Goal: Task Accomplishment & Management: Use online tool/utility

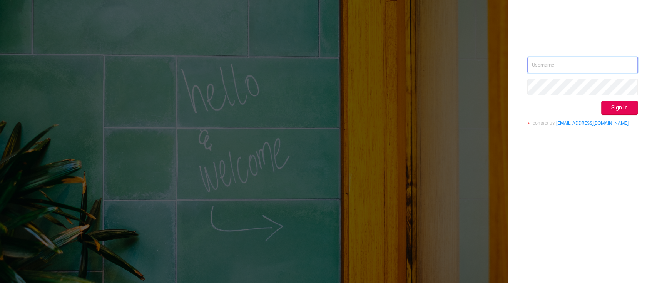
type input "[PERSON_NAME][EMAIL_ADDRESS][DOMAIN_NAME]"
drag, startPoint x: 619, startPoint y: 118, endPoint x: 622, endPoint y: 112, distance: 6.7
click at [622, 112] on div "[PERSON_NAME][EMAIL_ADDRESS][DOMAIN_NAME] Sign in contact us [EMAIL_ADDRESS][DO…" at bounding box center [582, 94] width 110 height 75
click at [622, 112] on button "Sign in" at bounding box center [619, 108] width 37 height 14
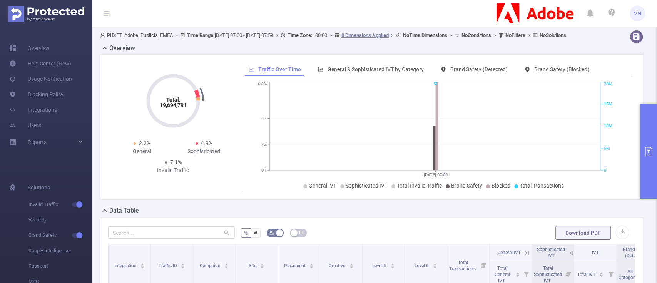
scroll to position [11, 0]
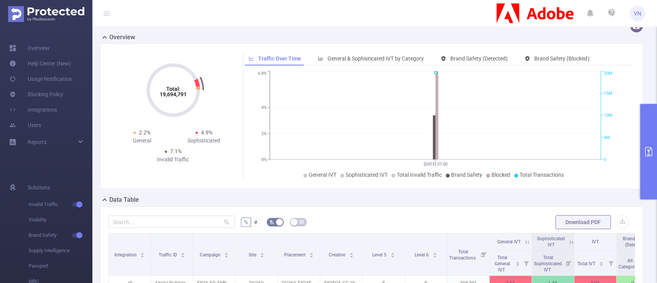
click at [647, 125] on button "primary" at bounding box center [648, 151] width 17 height 95
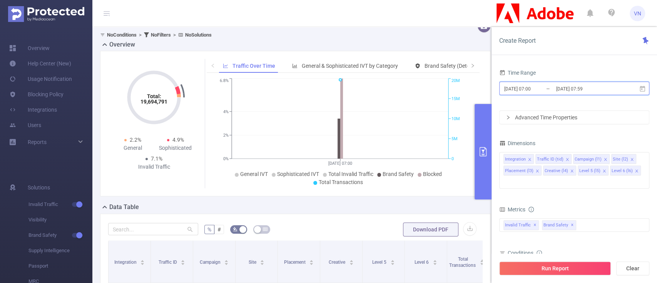
click at [530, 94] on span "[DATE] 07:00 _ [DATE] 07:59" at bounding box center [574, 88] width 150 height 13
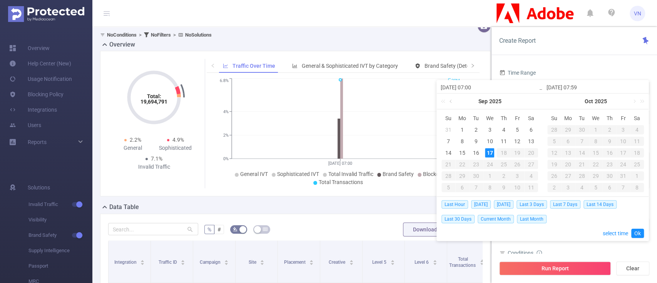
click at [451, 103] on link at bounding box center [451, 100] width 7 height 15
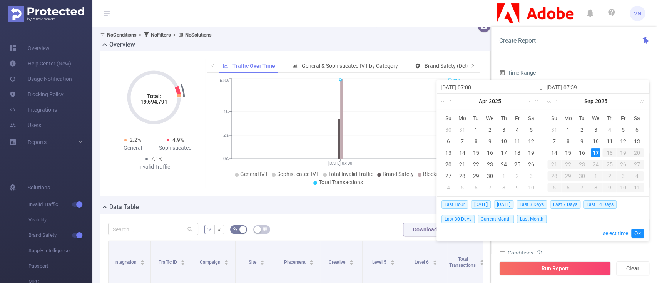
click at [451, 103] on link at bounding box center [451, 100] width 7 height 15
click at [536, 101] on link at bounding box center [535, 100] width 10 height 15
click at [442, 103] on link at bounding box center [444, 100] width 10 height 15
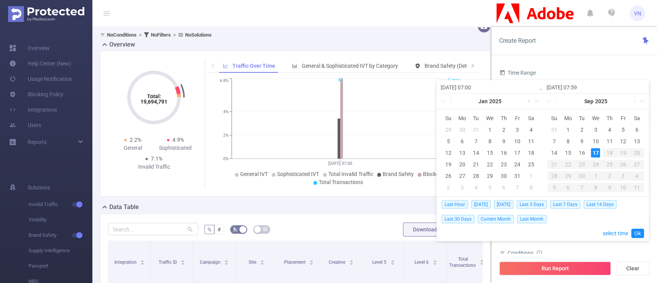
click at [529, 100] on link at bounding box center [527, 100] width 7 height 15
click at [527, 128] on div "1" at bounding box center [530, 129] width 9 height 9
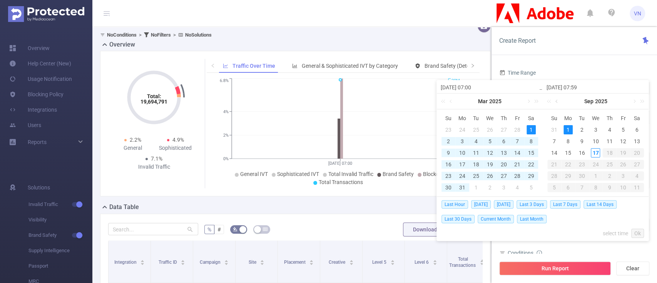
click at [556, 98] on link at bounding box center [557, 100] width 7 height 15
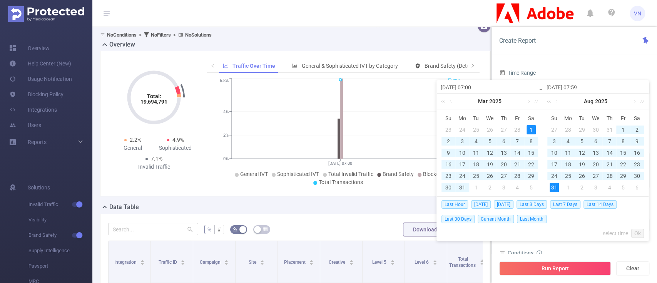
click at [555, 185] on div "31" at bounding box center [553, 187] width 9 height 9
type input "[DATE] 07:00"
type input "[DATE] 07:59"
type input "[DATE] 07:00"
type input "[DATE] 07:59"
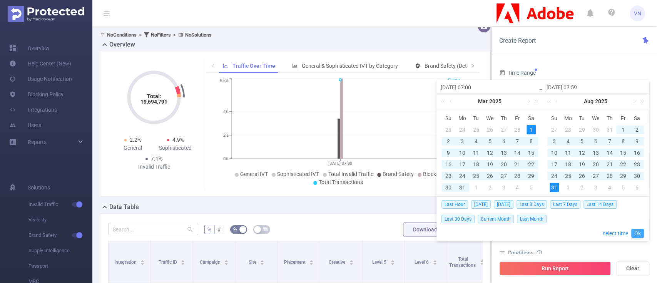
click at [637, 234] on link "Ok" at bounding box center [637, 233] width 13 height 9
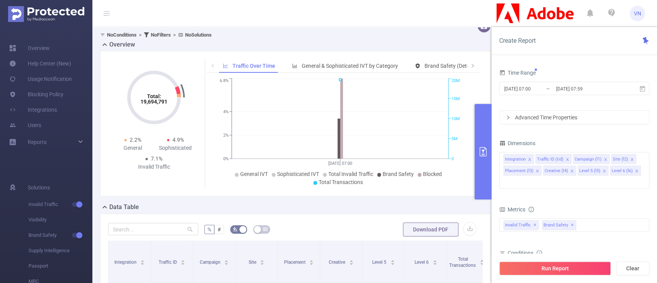
click at [515, 112] on div "Advanced Time Properties" at bounding box center [573, 117] width 149 height 13
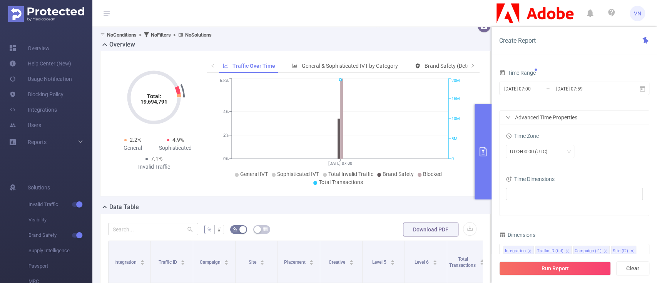
click at [513, 116] on div "Advanced Time Properties" at bounding box center [573, 117] width 149 height 13
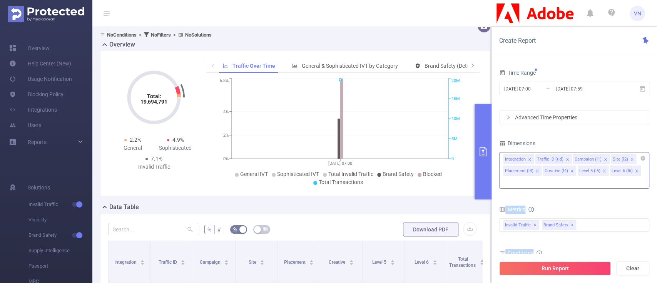
drag, startPoint x: 649, startPoint y: 143, endPoint x: 646, endPoint y: 156, distance: 13.4
click at [646, 156] on div "Time Range [DATE] 07:00 _ [DATE] 07:59 Advanced Time Properties Time Zone UTC+0…" at bounding box center [573, 178] width 165 height 237
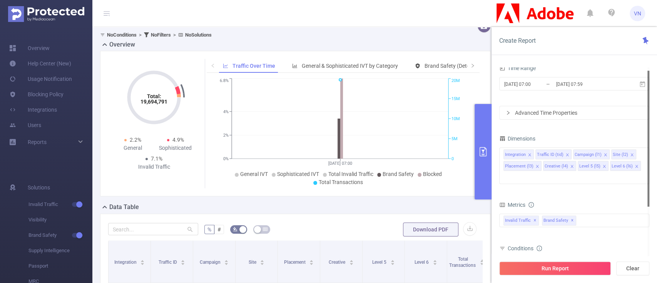
drag, startPoint x: 647, startPoint y: 159, endPoint x: 647, endPoint y: 165, distance: 6.2
click at [647, 165] on div at bounding box center [648, 139] width 2 height 136
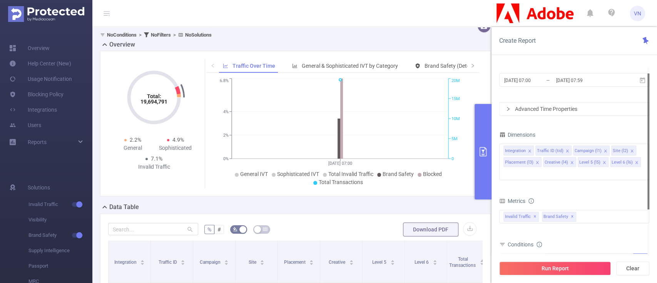
click at [647, 165] on div at bounding box center [648, 141] width 2 height 136
click at [565, 147] on span at bounding box center [567, 150] width 4 height 8
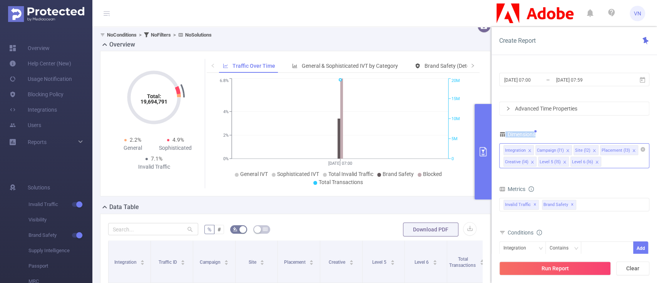
click at [509, 153] on div "Integration" at bounding box center [515, 150] width 21 height 10
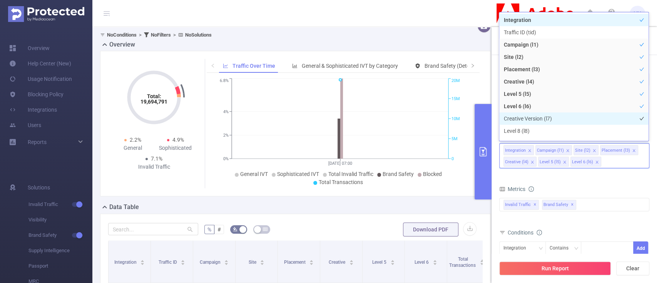
scroll to position [21, 0]
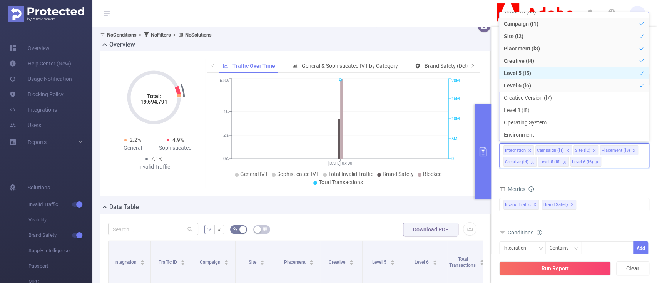
click at [599, 75] on li "Level 5 (l5)" at bounding box center [573, 73] width 149 height 12
click at [582, 82] on li "Level 6 (l6)" at bounding box center [573, 85] width 149 height 12
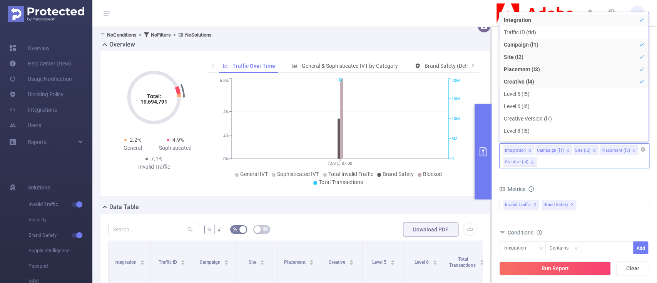
click at [529, 151] on icon "icon: close" at bounding box center [529, 150] width 4 height 4
click at [600, 151] on icon "icon: close" at bounding box center [602, 150] width 4 height 4
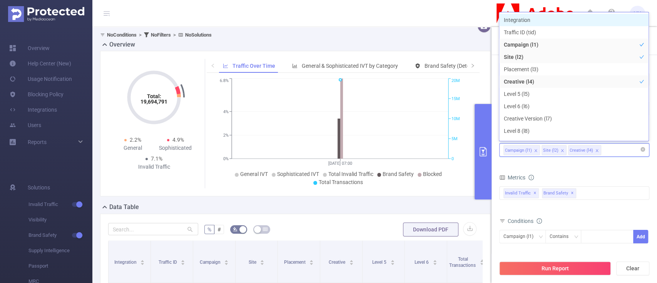
click at [595, 150] on icon "icon: close" at bounding box center [596, 150] width 3 height 3
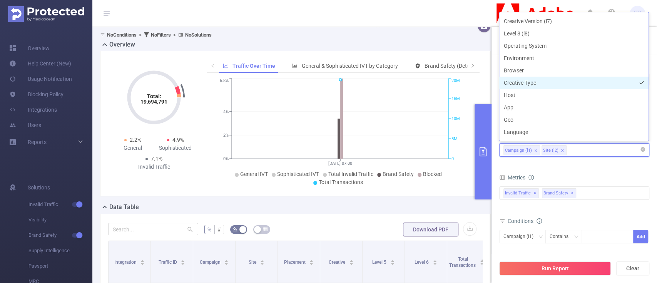
scroll to position [98, 0]
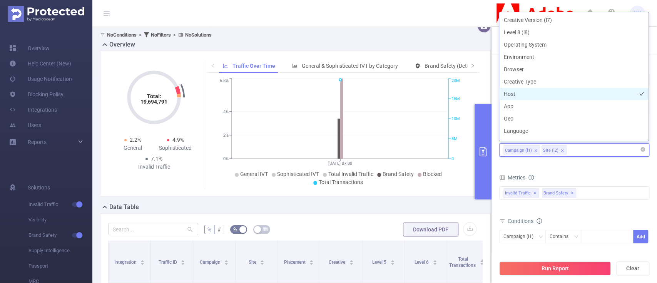
click at [527, 94] on li "Host" at bounding box center [573, 94] width 149 height 12
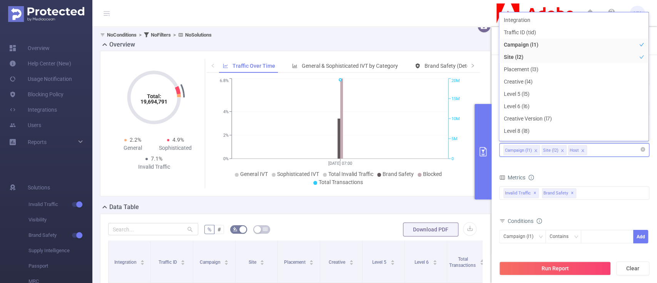
scroll to position [0, 0]
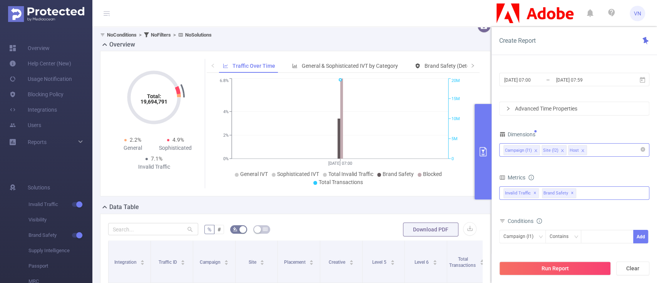
click at [540, 189] on div "Invalid Traffic ✕" at bounding box center [522, 193] width 38 height 12
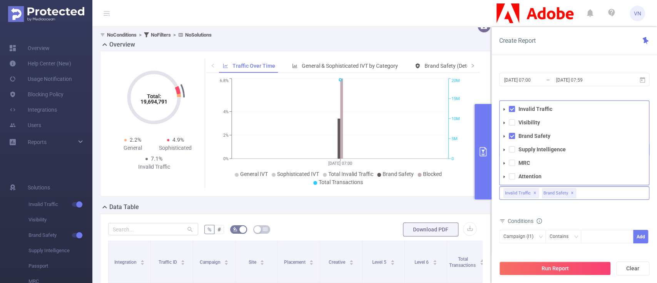
click at [505, 137] on icon "icon: caret-down" at bounding box center [504, 136] width 4 height 4
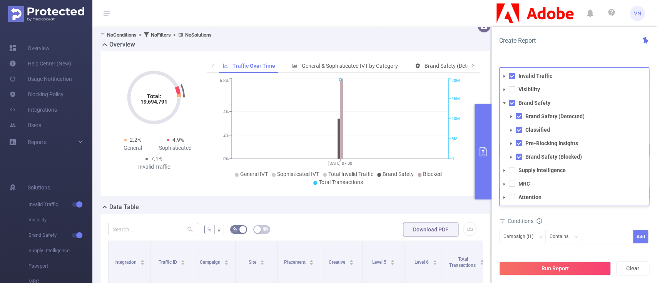
click at [510, 98] on li "Brand Safety Brand Safety (Detected) Classified Pre-Blocking Insights Brand Saf…" at bounding box center [573, 130] width 149 height 64
click at [509, 104] on span at bounding box center [512, 103] width 6 height 6
click at [505, 78] on span at bounding box center [503, 76] width 9 height 9
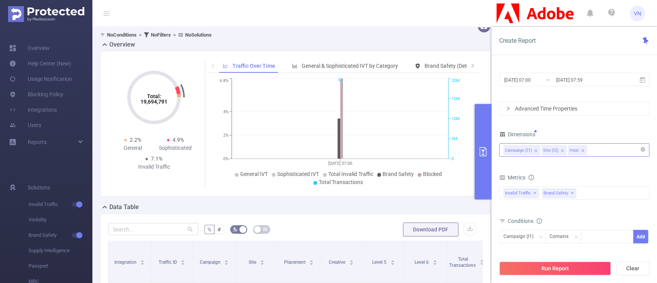
click at [573, 255] on div "Run Report Clear" at bounding box center [573, 268] width 165 height 29
click at [512, 189] on span "Invalid Traffic ✕" at bounding box center [520, 193] width 35 height 10
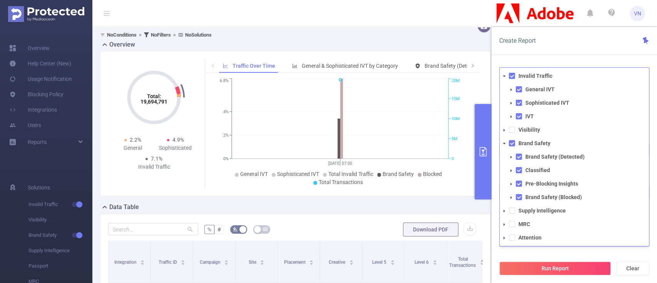
click at [510, 89] on icon "icon: caret-down" at bounding box center [511, 90] width 4 height 4
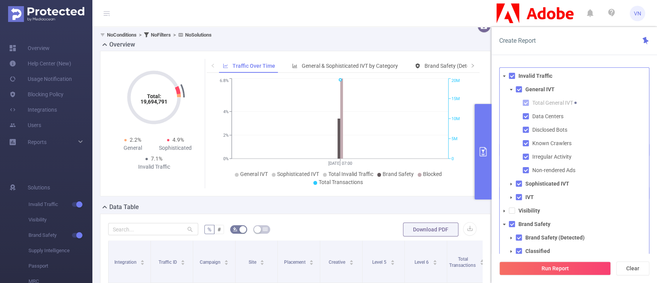
click at [504, 75] on icon "icon: caret-down" at bounding box center [504, 76] width 3 height 2
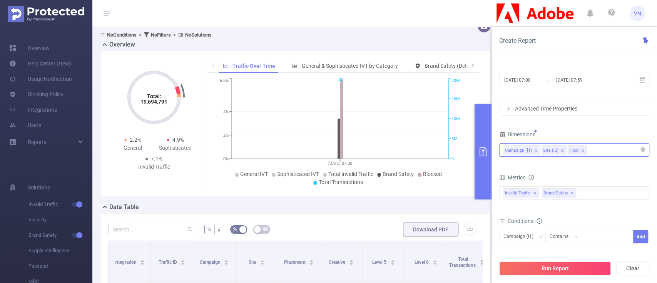
click at [607, 221] on div "Conditions" at bounding box center [574, 221] width 150 height 13
click at [569, 180] on div "Metrics" at bounding box center [574, 178] width 150 height 13
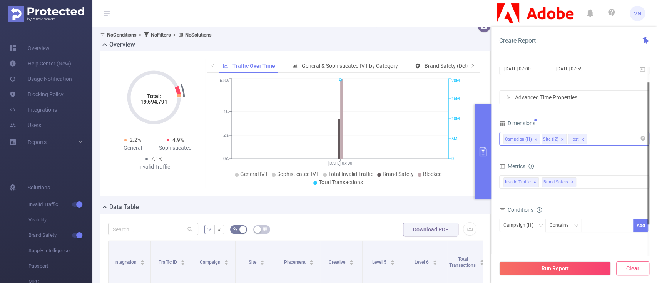
drag, startPoint x: 647, startPoint y: 202, endPoint x: 627, endPoint y: 267, distance: 68.1
click at [627, 267] on div "Create Report Time Range [DATE] 07:00 _ [DATE] 07:59 Advanced Time Properties T…" at bounding box center [573, 155] width 165 height 256
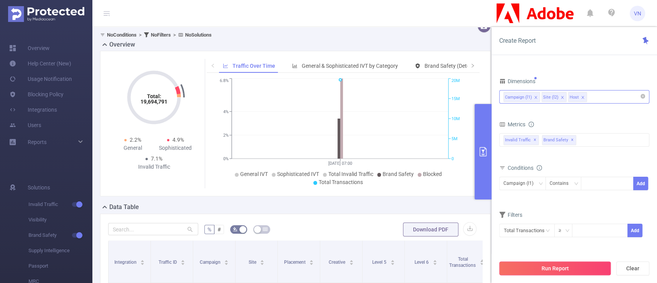
click at [556, 266] on button "Run Report" at bounding box center [555, 268] width 112 height 14
